Goal: Transaction & Acquisition: Purchase product/service

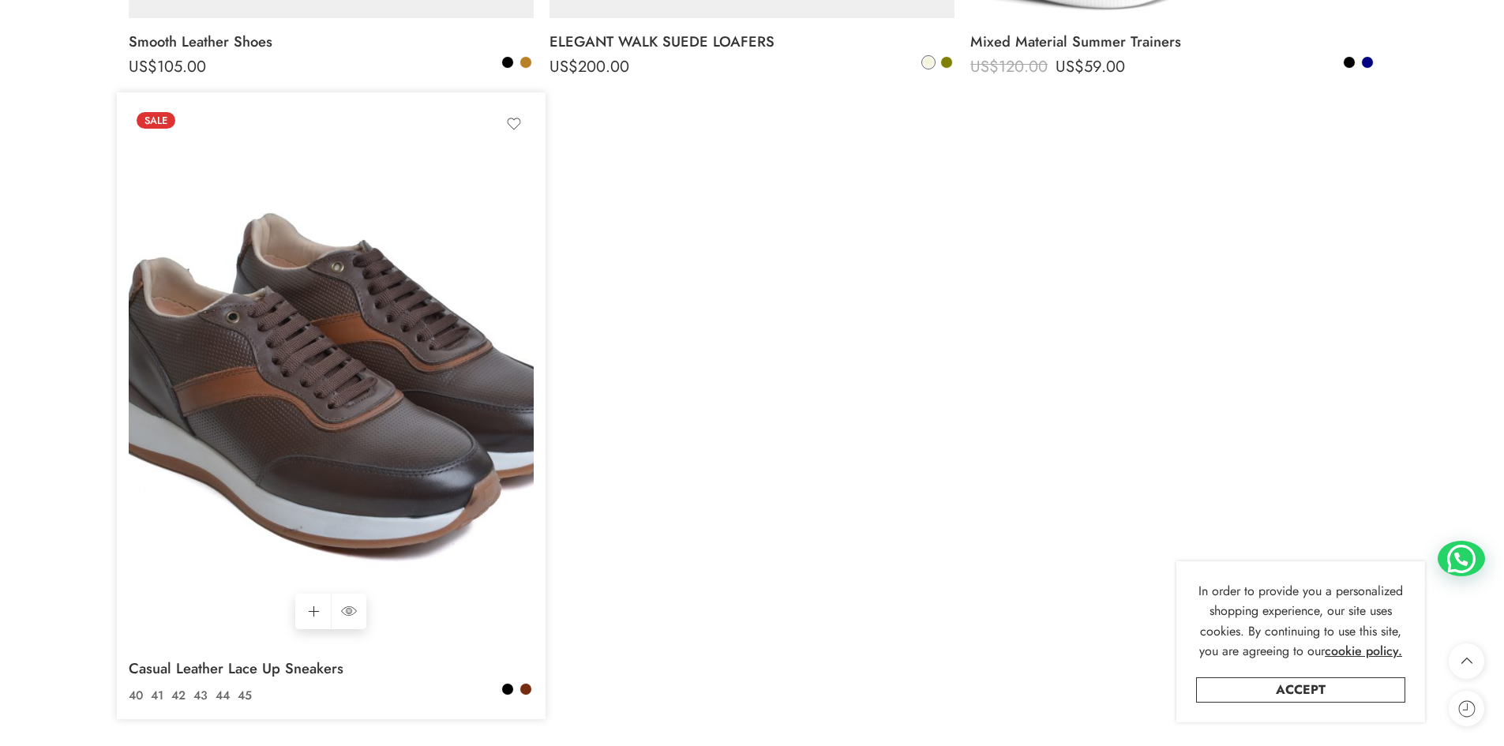
scroll to position [7182, 0]
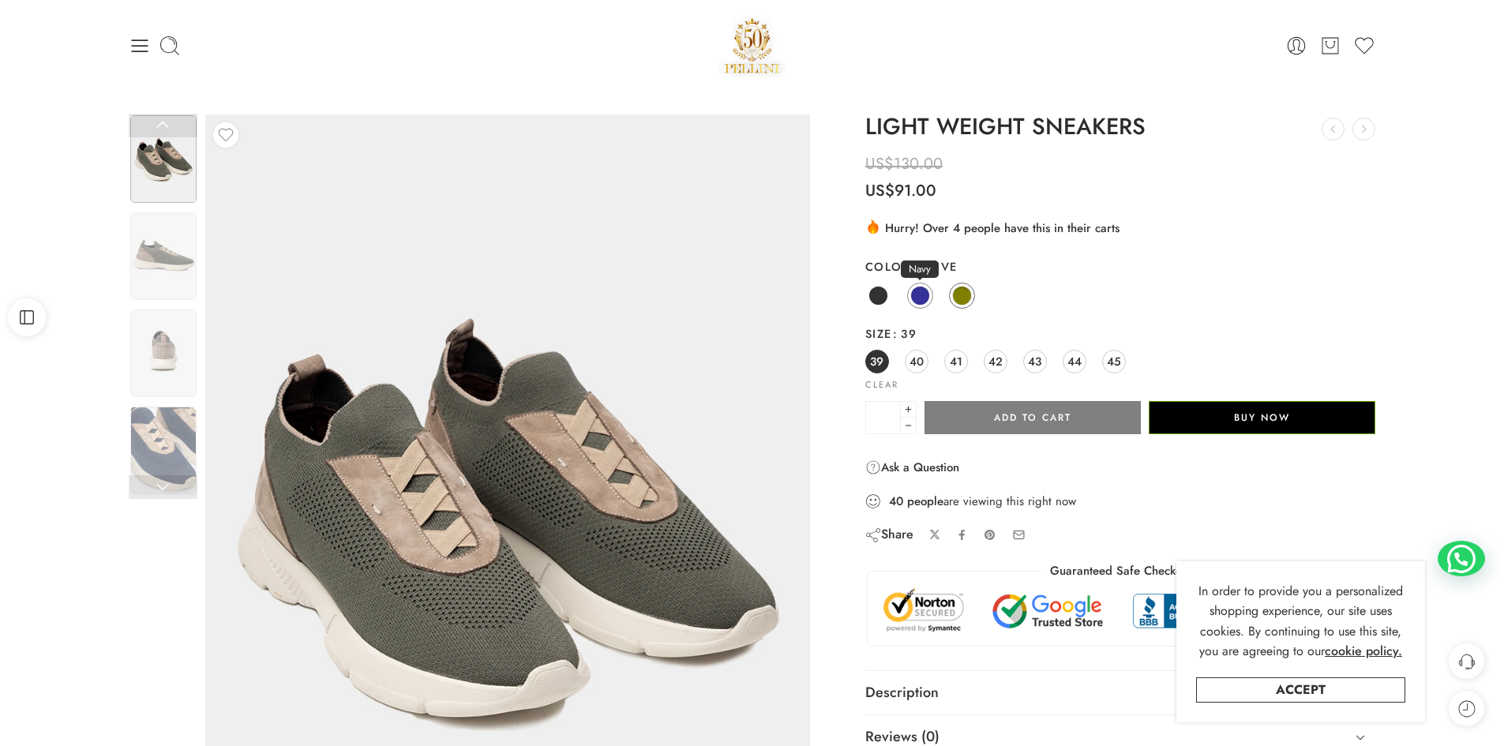
click at [920, 294] on span at bounding box center [920, 296] width 20 height 20
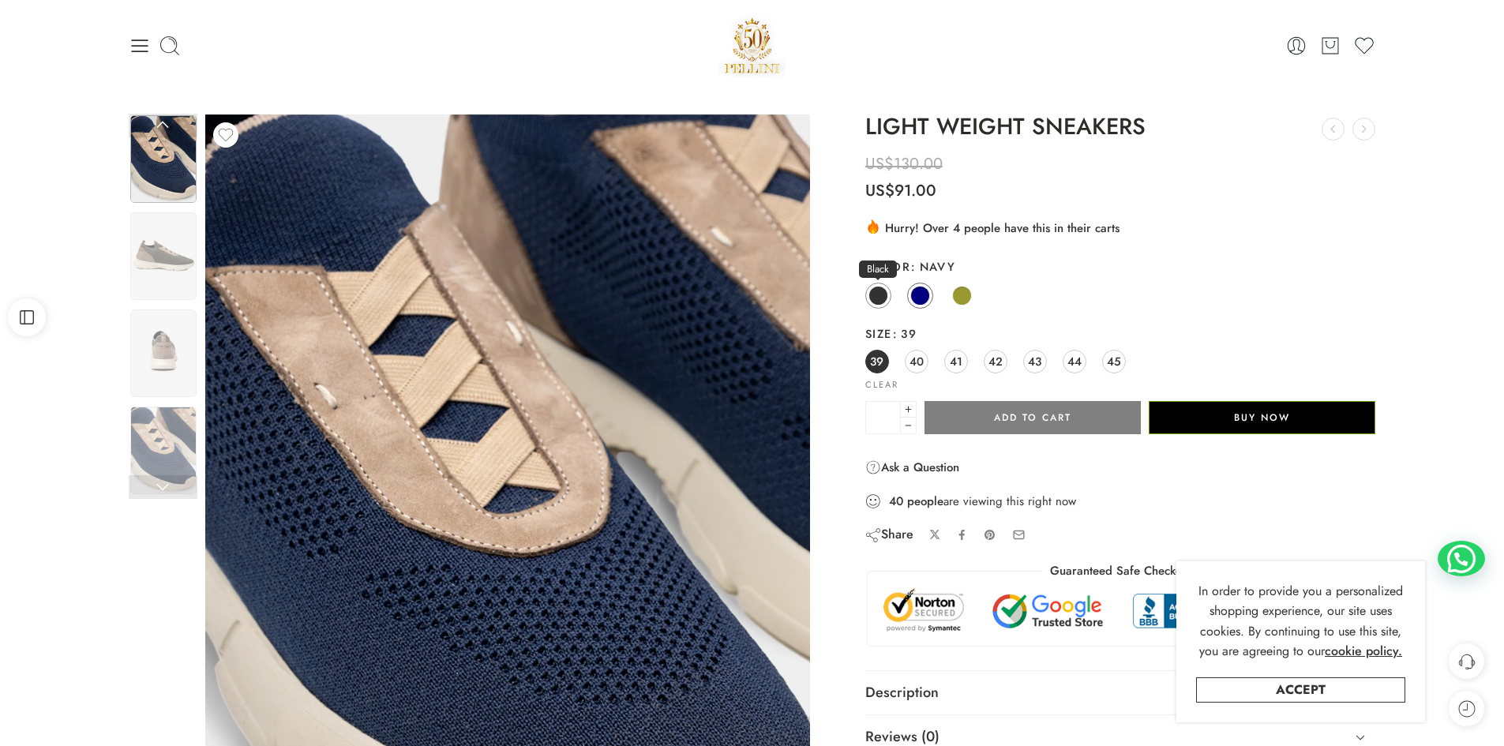
click at [878, 295] on span at bounding box center [878, 296] width 20 height 20
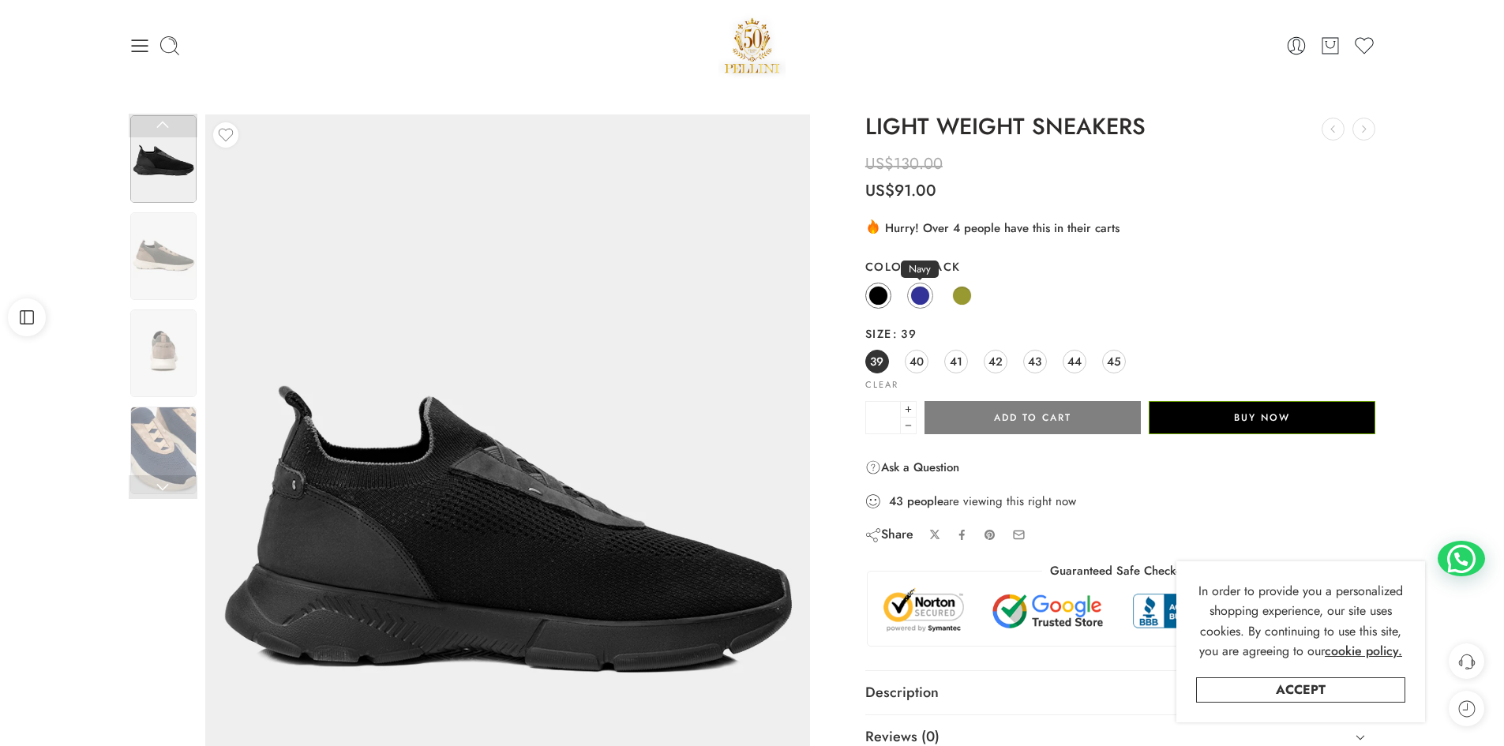
click at [914, 294] on span at bounding box center [920, 296] width 20 height 20
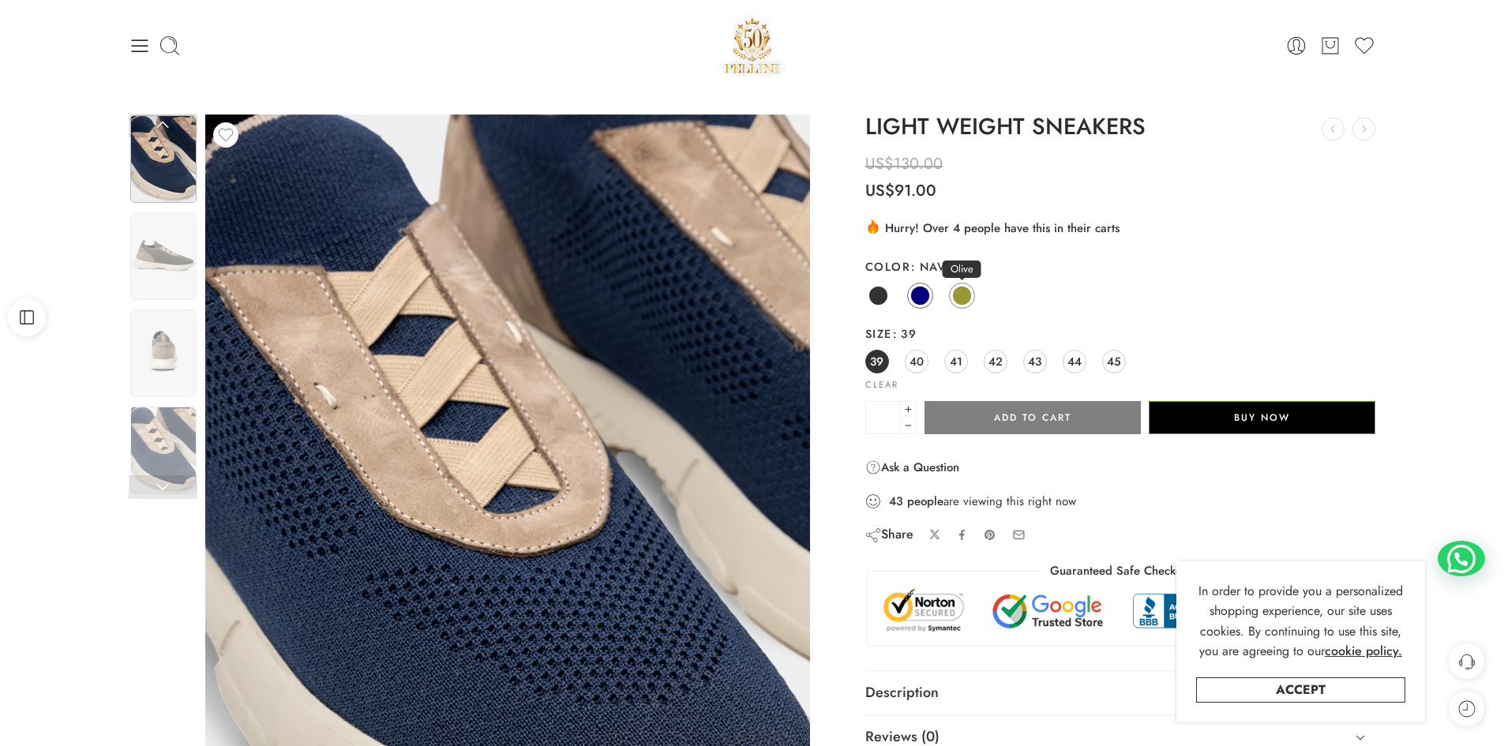
click at [958, 290] on span at bounding box center [962, 296] width 20 height 20
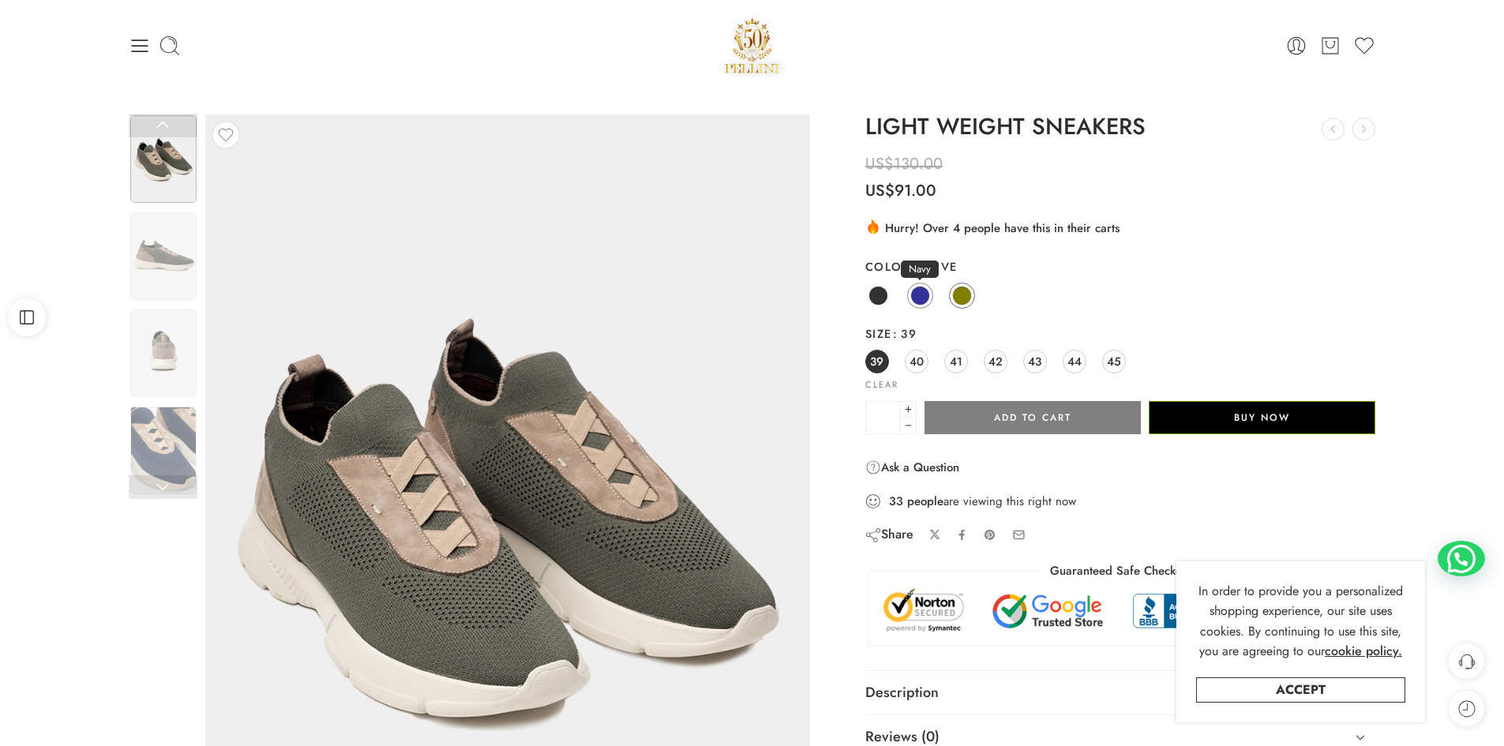
click at [918, 298] on span at bounding box center [920, 296] width 20 height 20
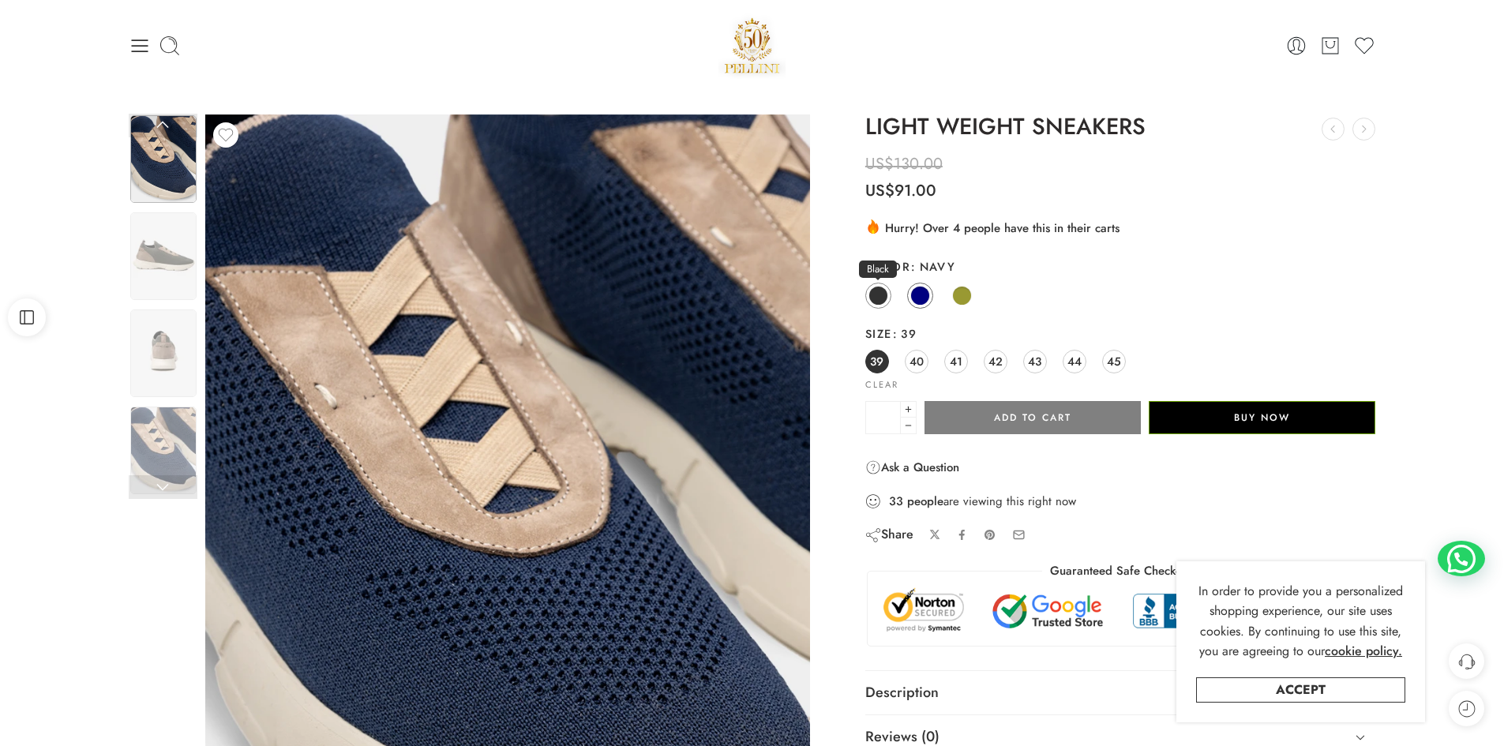
click at [881, 294] on span at bounding box center [878, 296] width 20 height 20
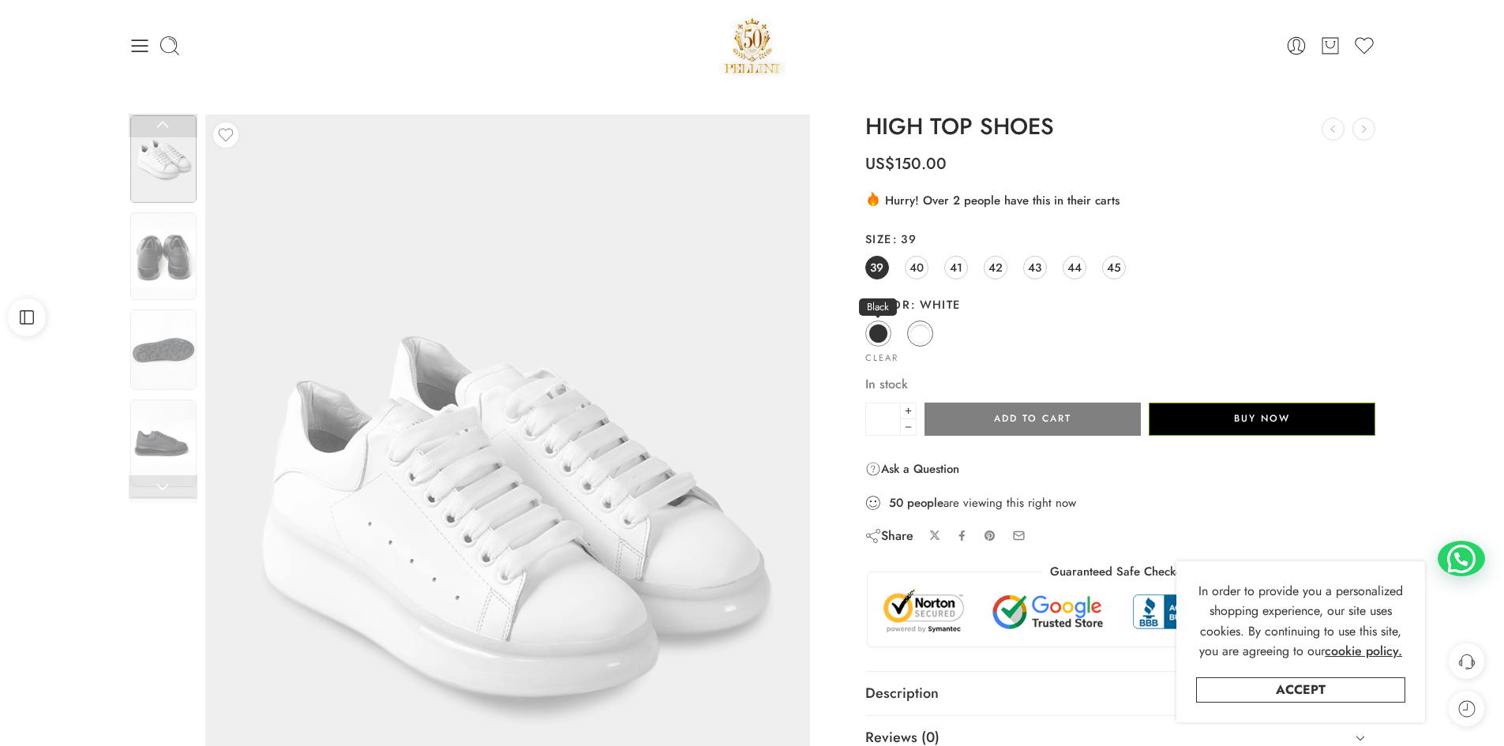
click at [876, 331] on span at bounding box center [878, 334] width 20 height 20
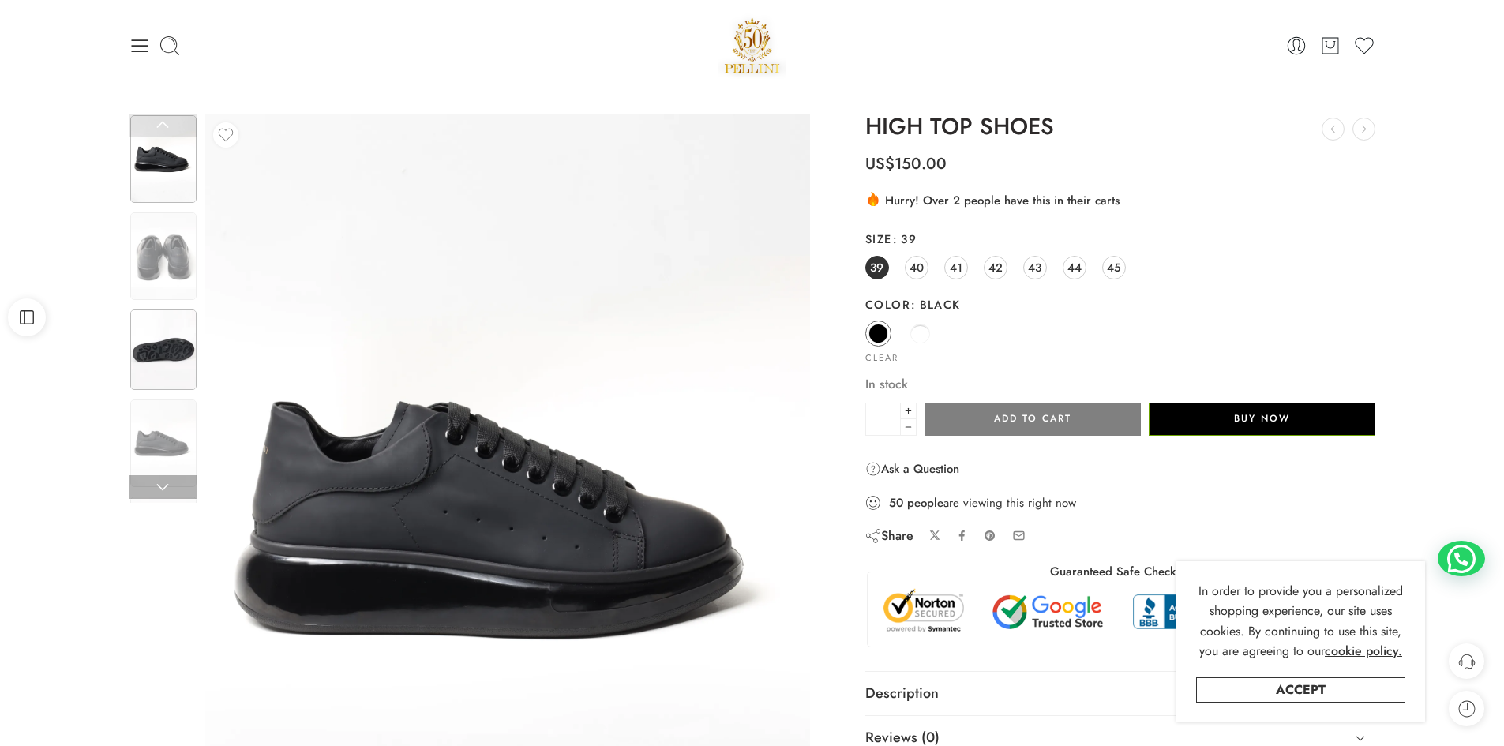
click at [157, 346] on img at bounding box center [163, 349] width 66 height 81
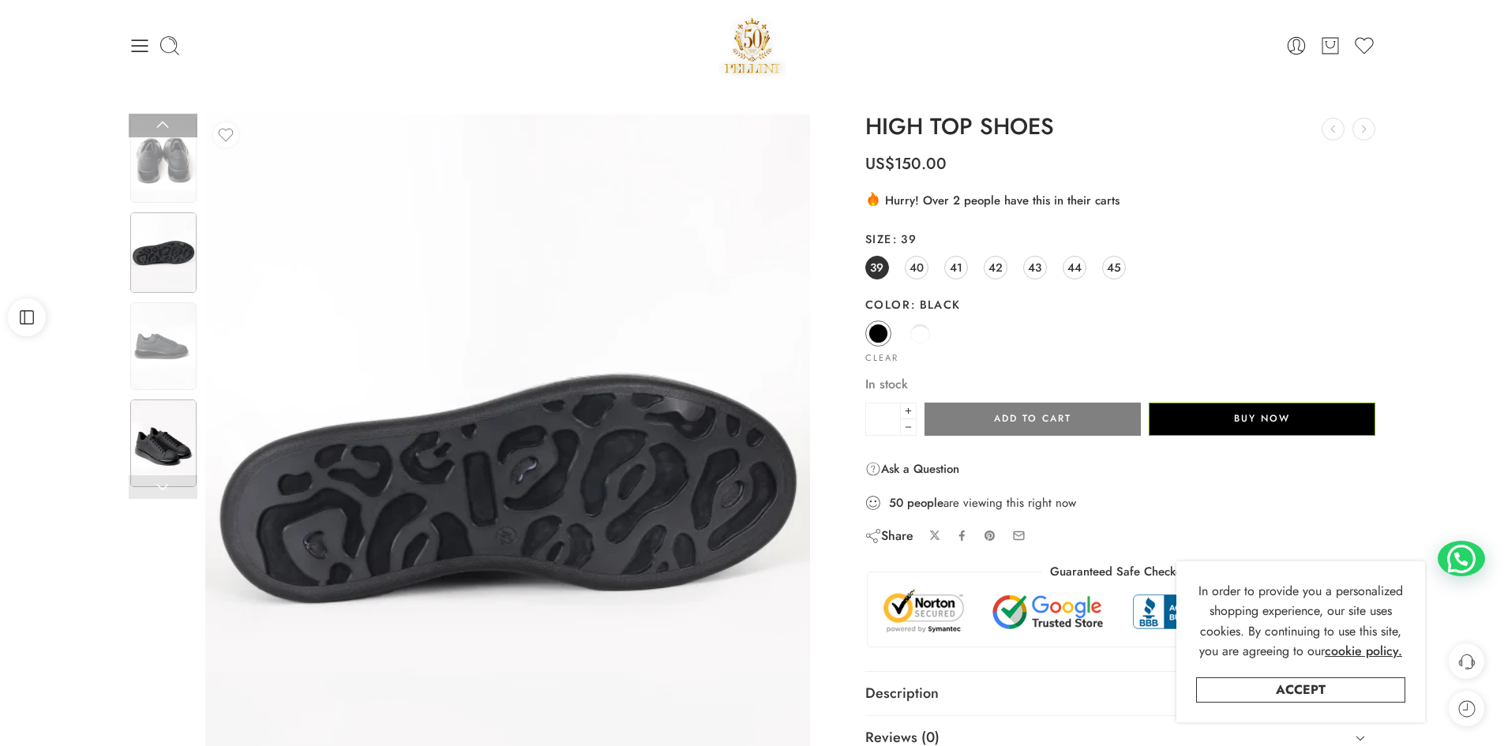
click at [156, 436] on img at bounding box center [163, 443] width 66 height 88
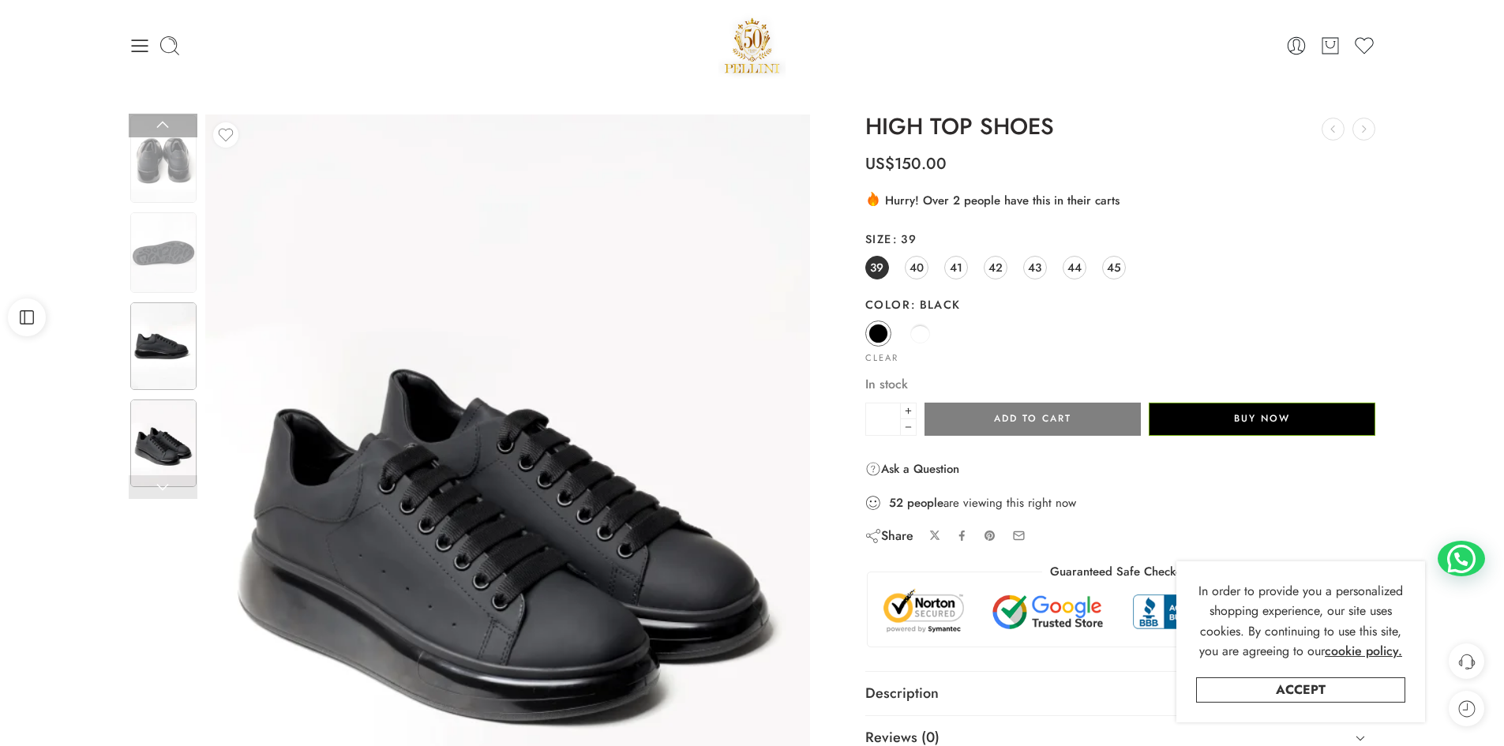
click at [153, 350] on img at bounding box center [163, 346] width 66 height 88
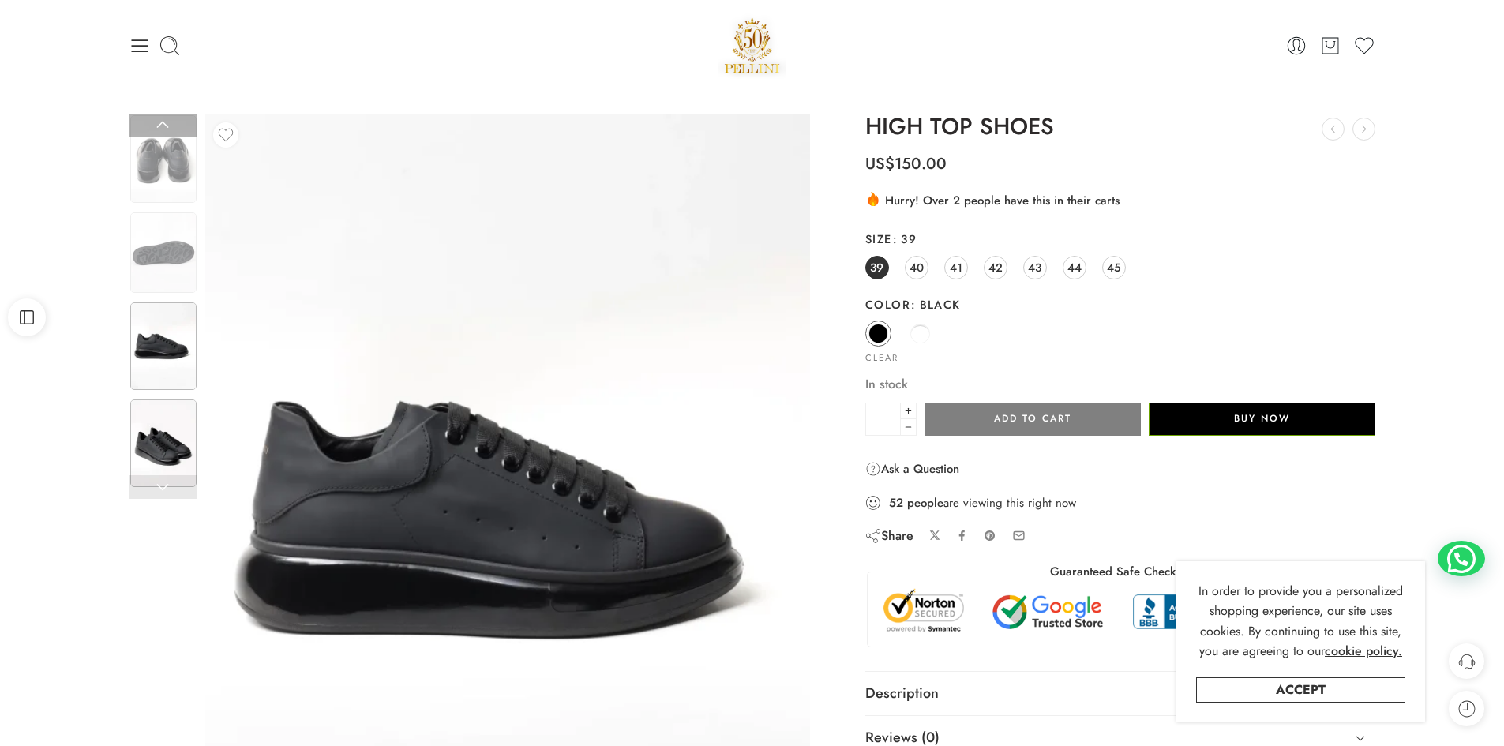
click at [145, 420] on img at bounding box center [163, 443] width 66 height 88
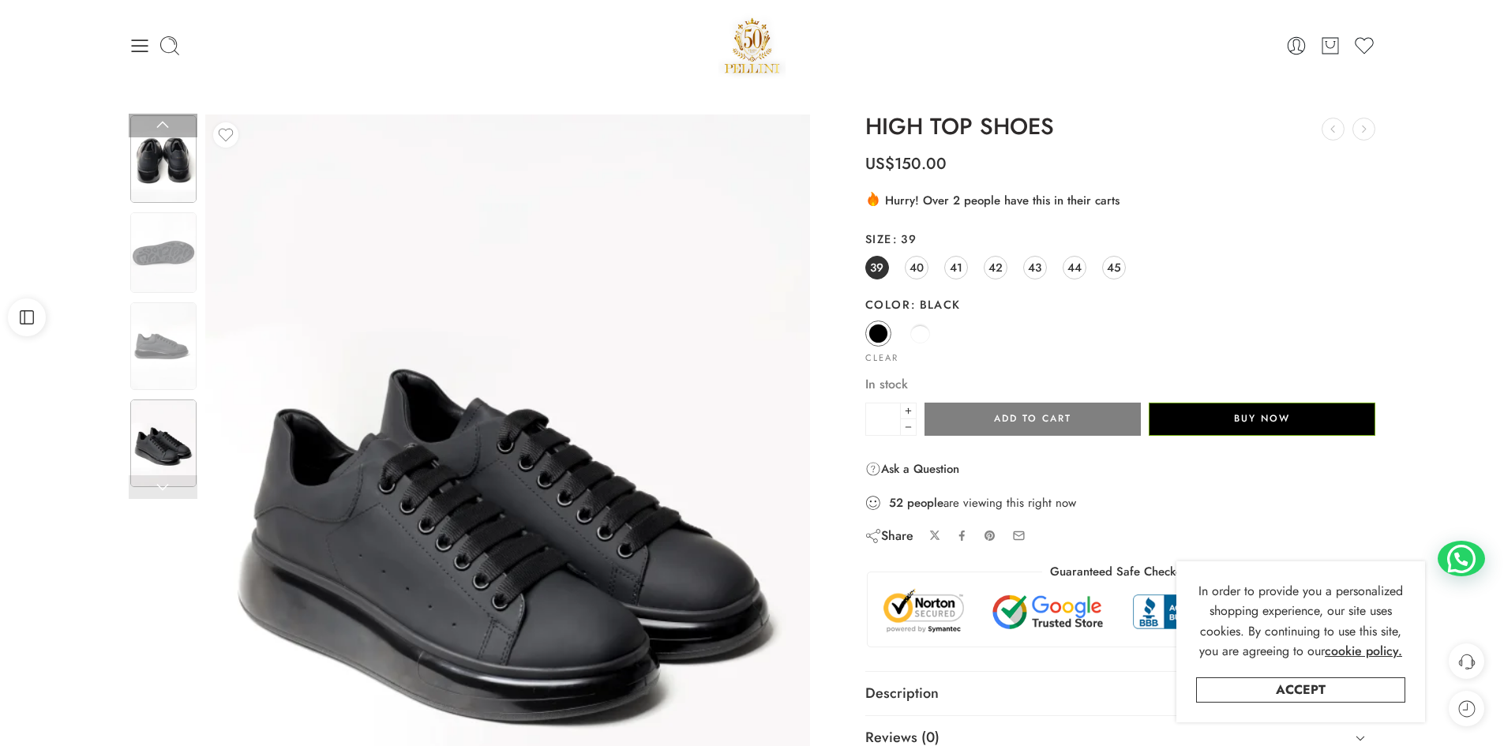
click at [159, 159] on img at bounding box center [163, 159] width 66 height 88
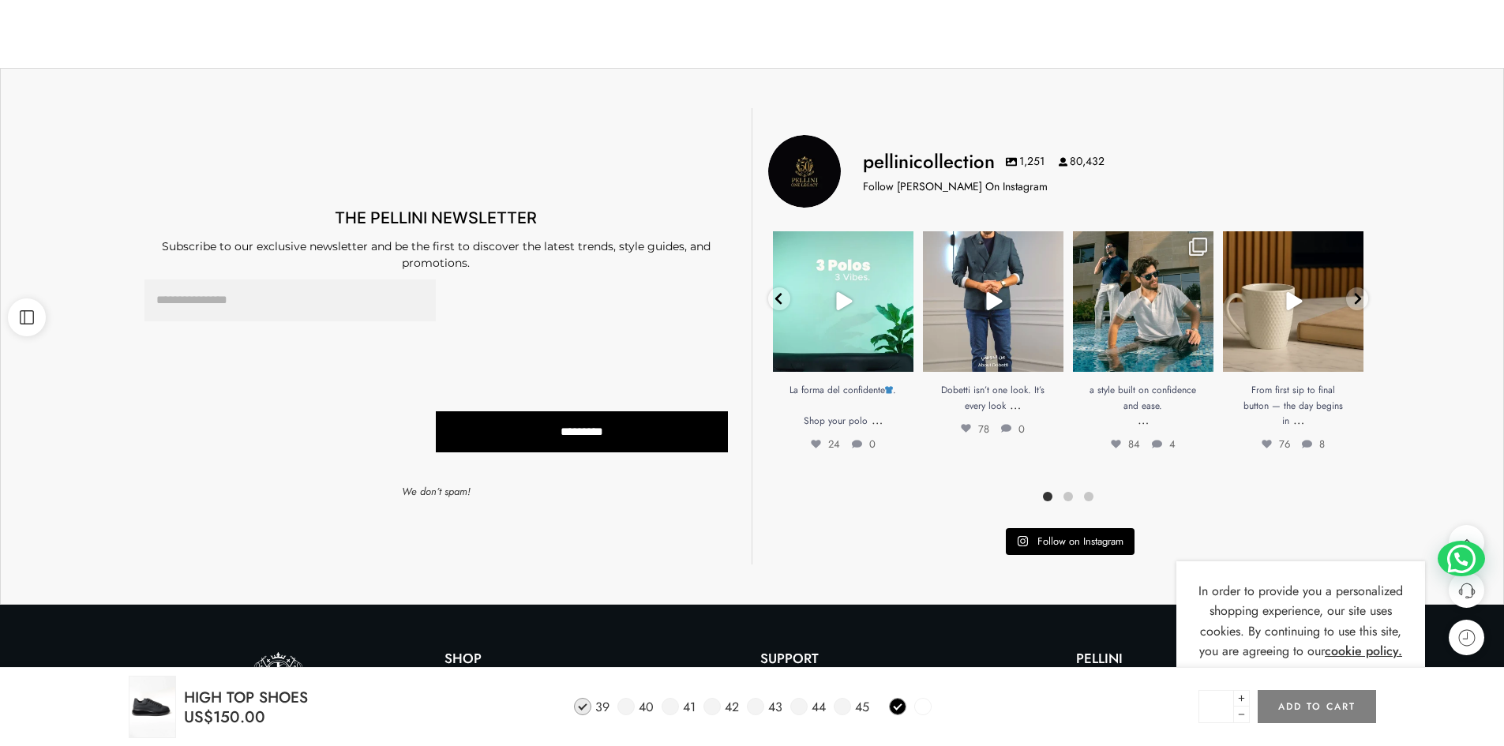
scroll to position [1026, 0]
